Goal: Navigation & Orientation: Find specific page/section

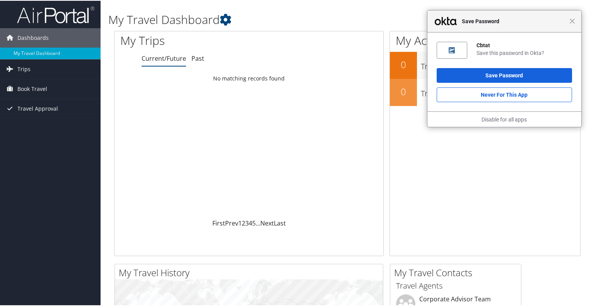
click at [573, 23] on div "Close Save Password" at bounding box center [505, 21] width 154 height 22
click at [35, 67] on link "Trips" at bounding box center [50, 68] width 101 height 19
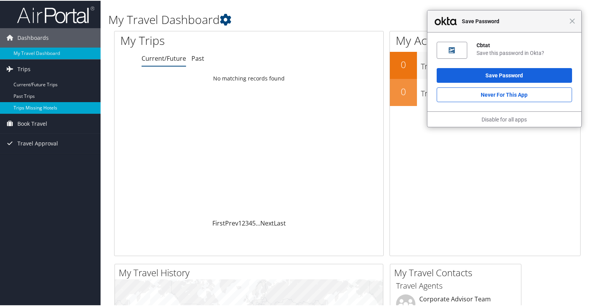
click at [41, 108] on link "Trips Missing Hotels" at bounding box center [50, 107] width 101 height 12
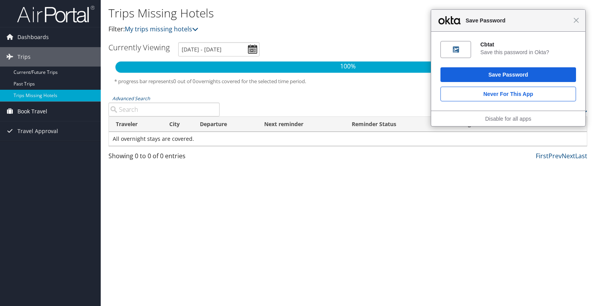
click at [26, 116] on span "Book Travel" at bounding box center [32, 111] width 30 height 19
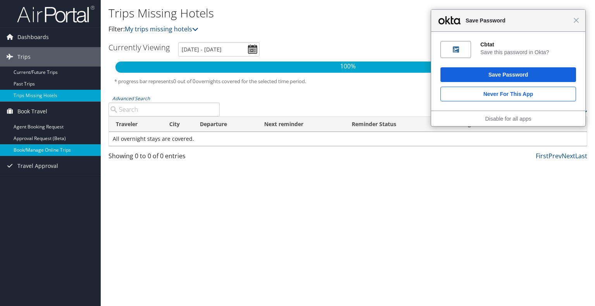
click at [36, 153] on link "Book/Manage Online Trips" at bounding box center [50, 150] width 101 height 12
